Goal: Find specific page/section: Find specific page/section

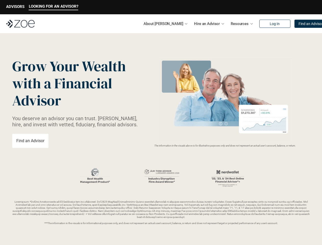
click at [161, 122] on img at bounding box center [225, 99] width 136 height 83
click at [53, 7] on p "LOOKING FOR AN ADVISOR?" at bounding box center [53, 6] width 49 height 5
click at [15, 7] on p "ADVISORS" at bounding box center [15, 6] width 18 height 5
